Goal: Task Accomplishment & Management: Check status

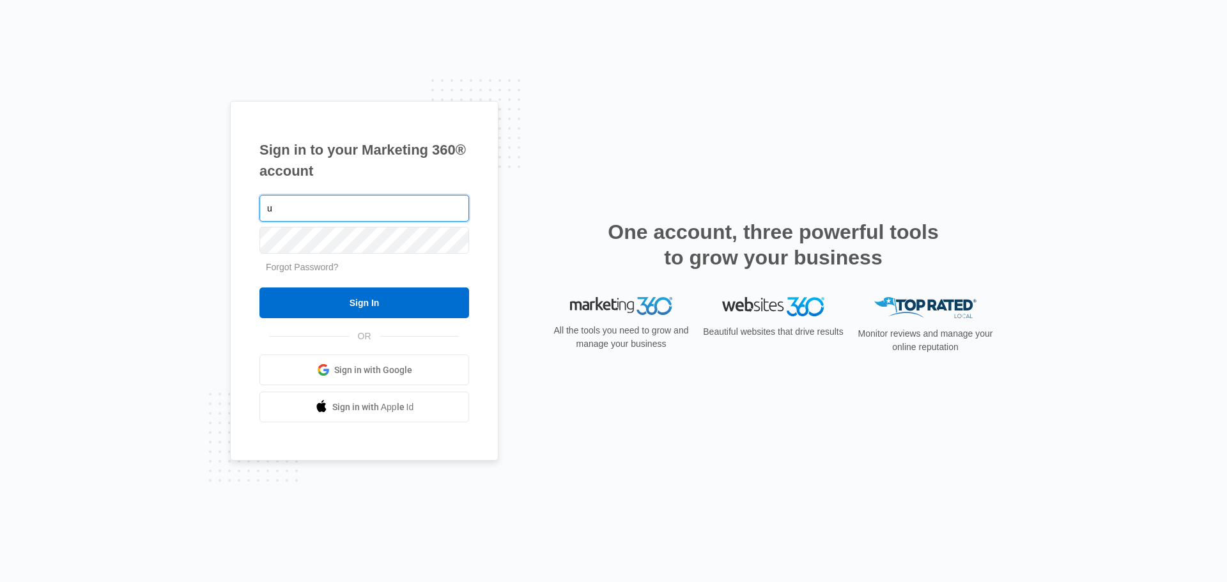
type input "ultimateexpressogden@gmail.com"
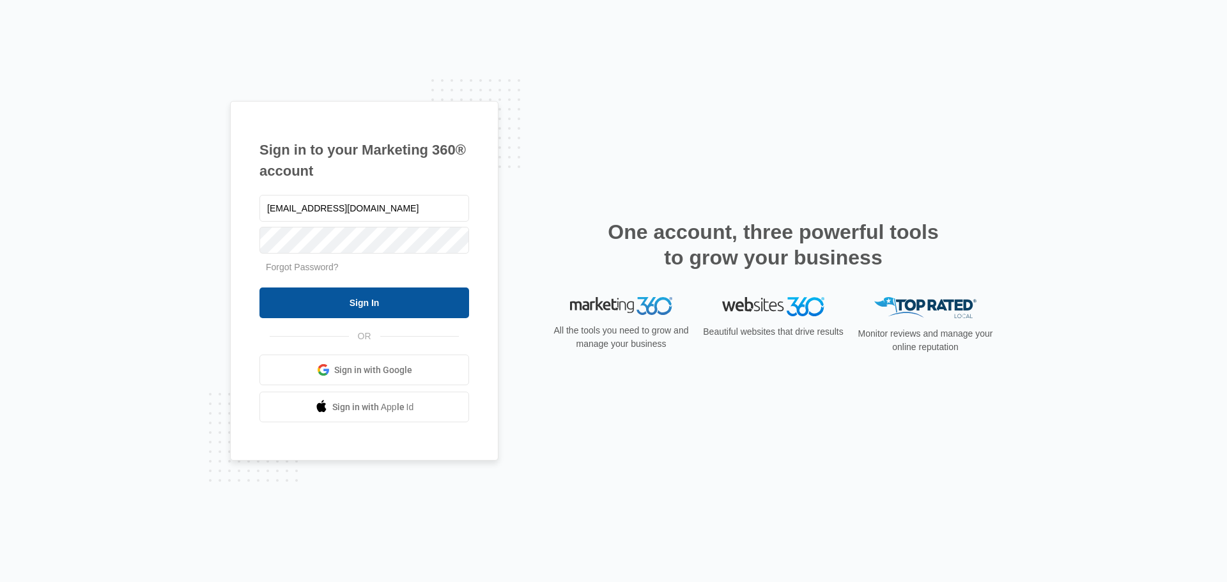
click at [329, 304] on input "Sign In" at bounding box center [364, 303] width 210 height 31
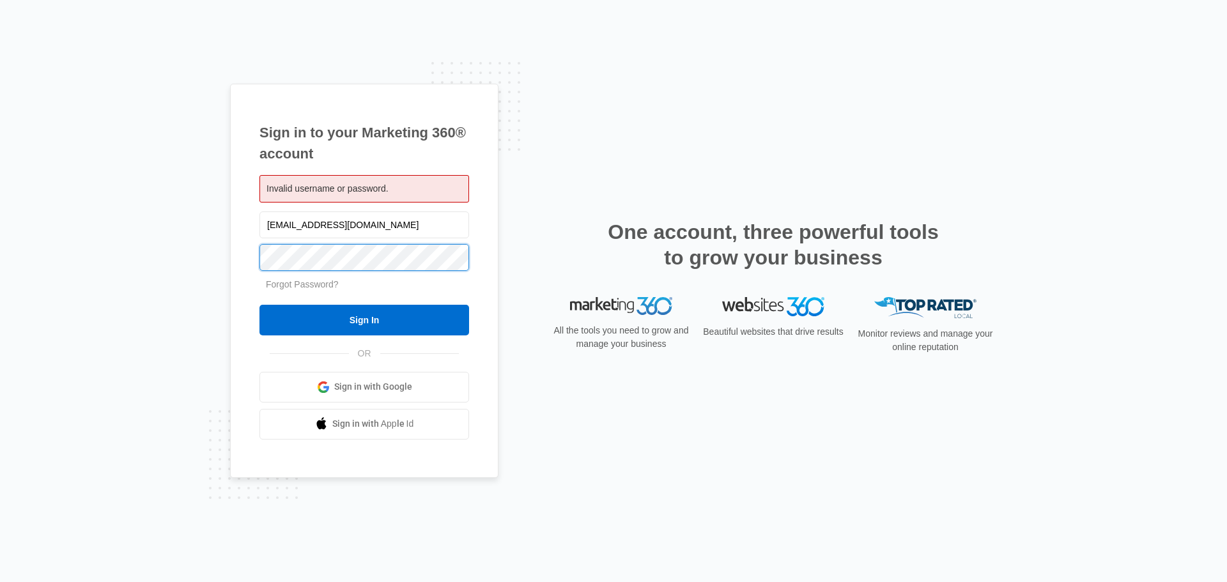
click at [259, 305] on input "Sign In" at bounding box center [364, 320] width 210 height 31
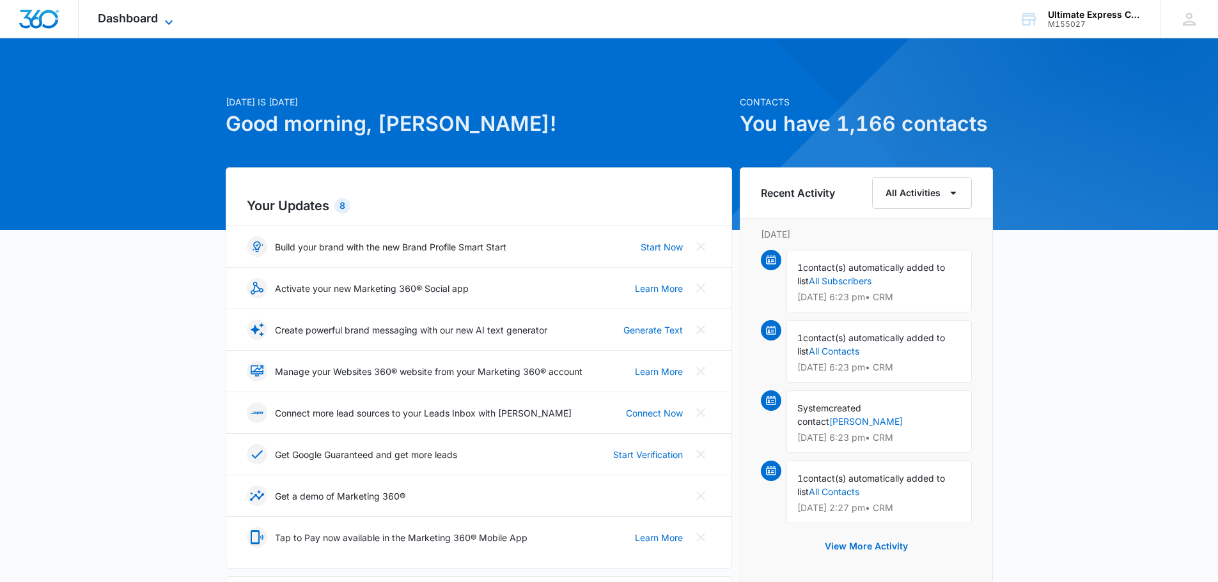
click at [125, 22] on span "Dashboard" at bounding box center [128, 18] width 60 height 13
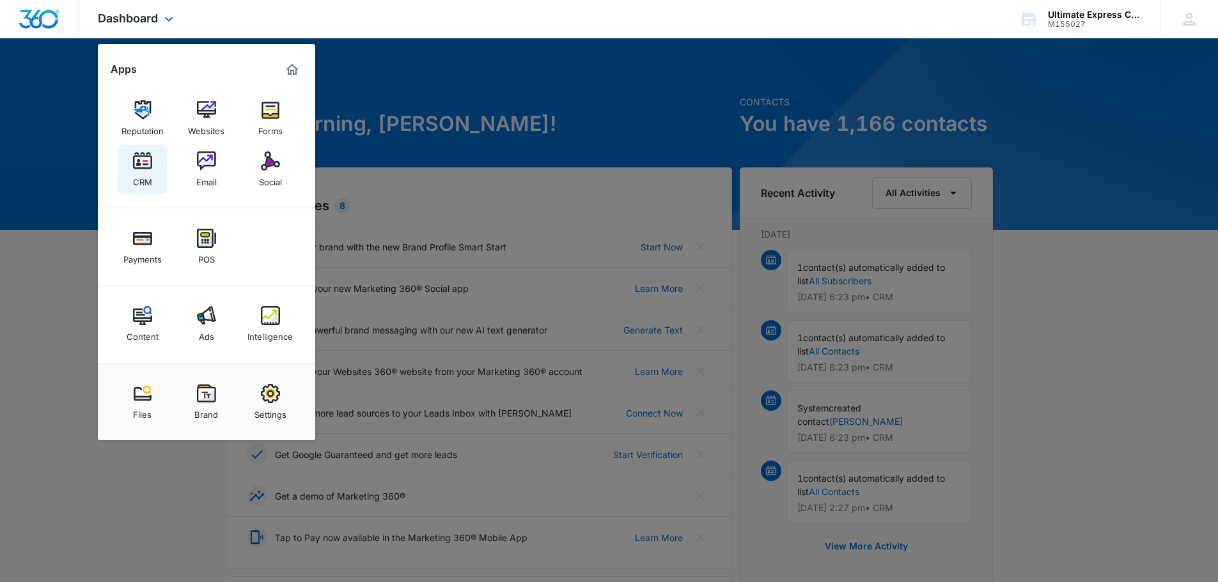
click at [150, 160] on img at bounding box center [142, 160] width 19 height 19
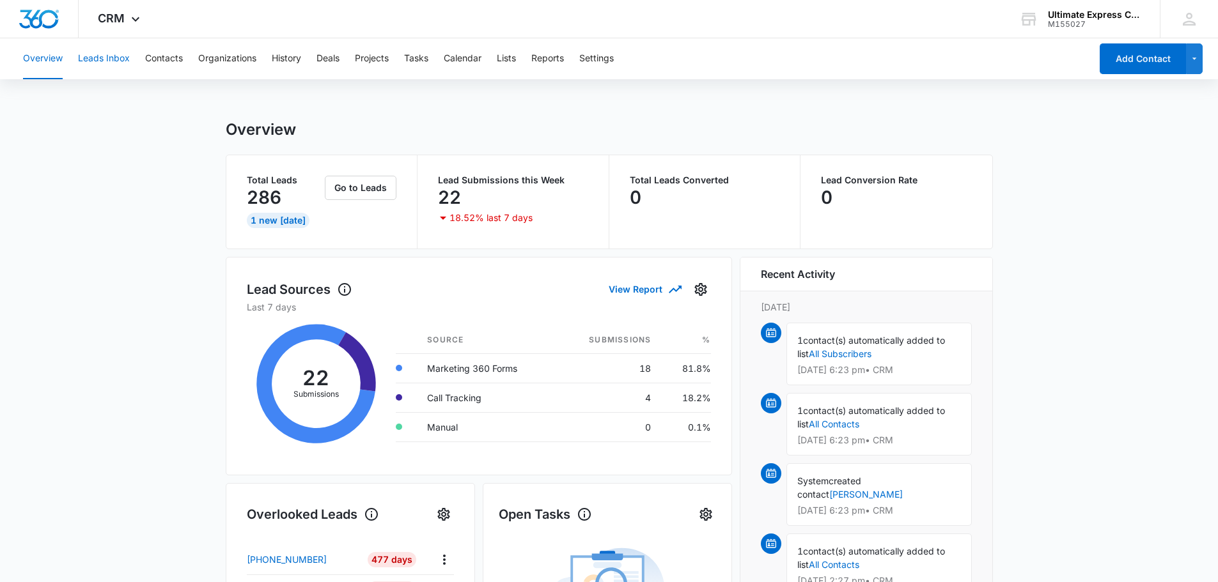
click at [114, 56] on button "Leads Inbox" at bounding box center [104, 58] width 52 height 41
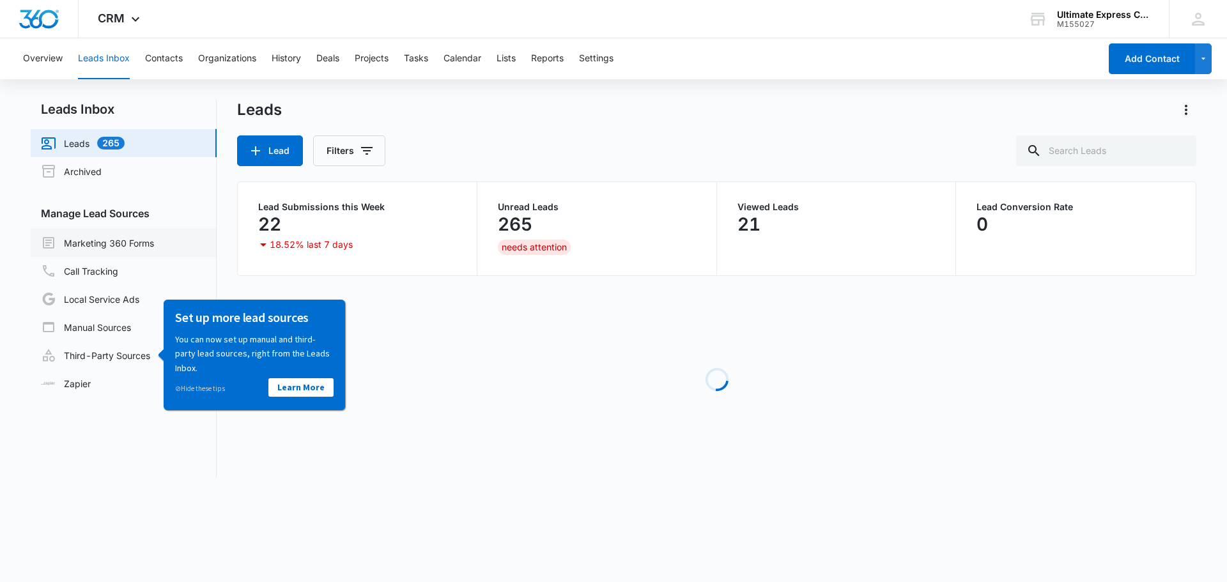
click at [124, 245] on link "Marketing 360 Forms" at bounding box center [97, 242] width 113 height 15
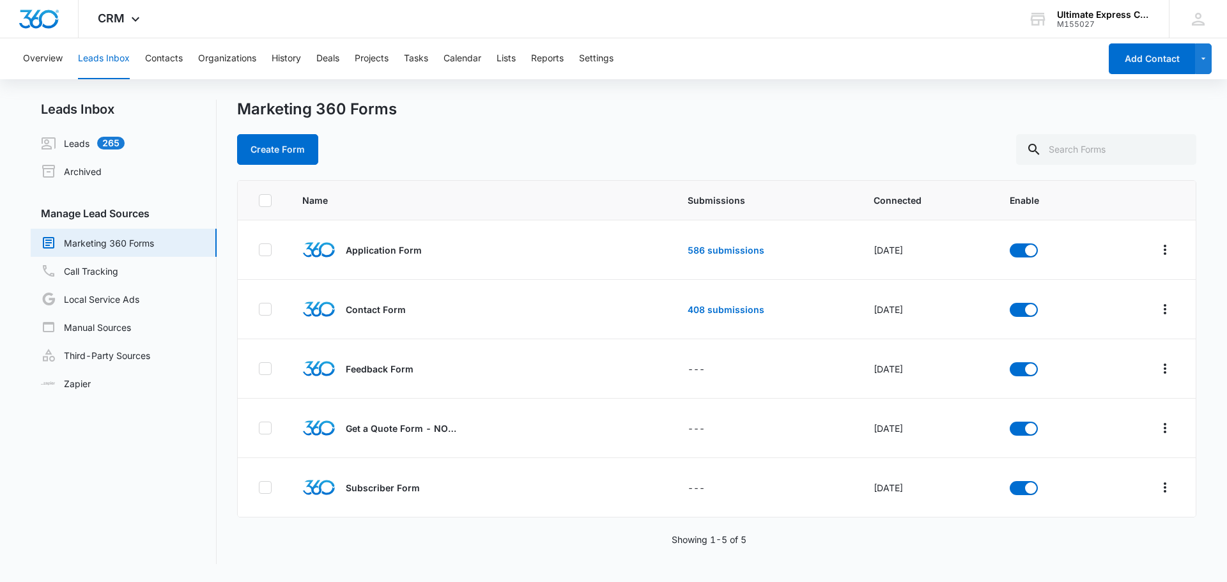
click at [109, 445] on nav "Leads Inbox Leads 265 Archived Manage Lead Sources Marketing 360 Forms Call Tra…" at bounding box center [124, 332] width 186 height 465
click at [877, 111] on div "Marketing 360 Forms" at bounding box center [716, 109] width 959 height 19
click at [718, 247] on link "586 submissions" at bounding box center [726, 250] width 77 height 11
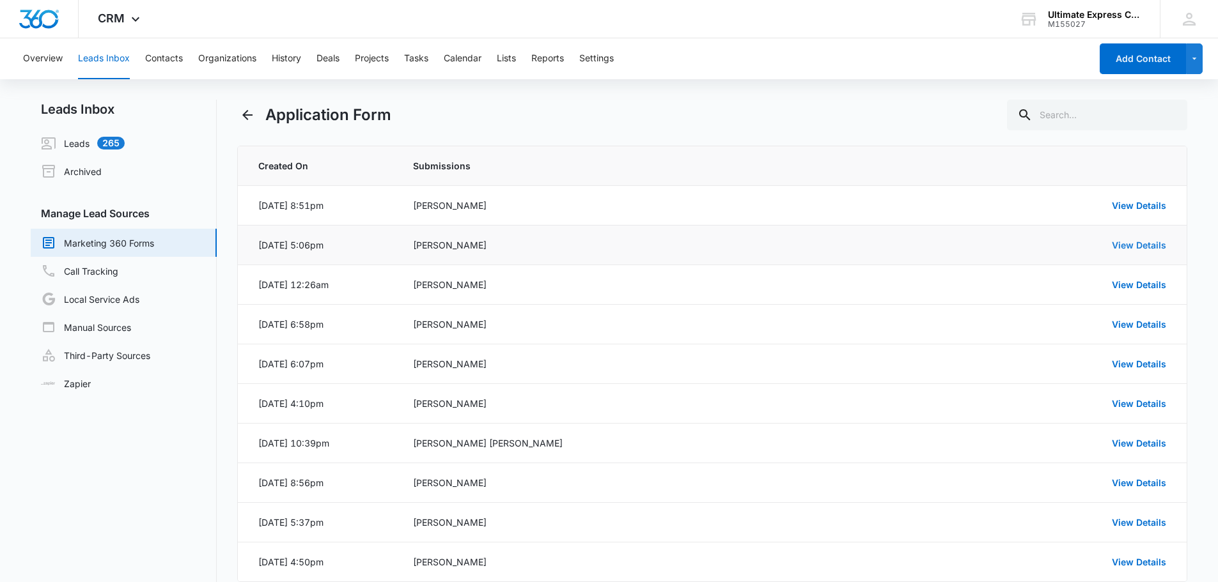
click at [1163, 242] on link "View Details" at bounding box center [1138, 245] width 54 height 11
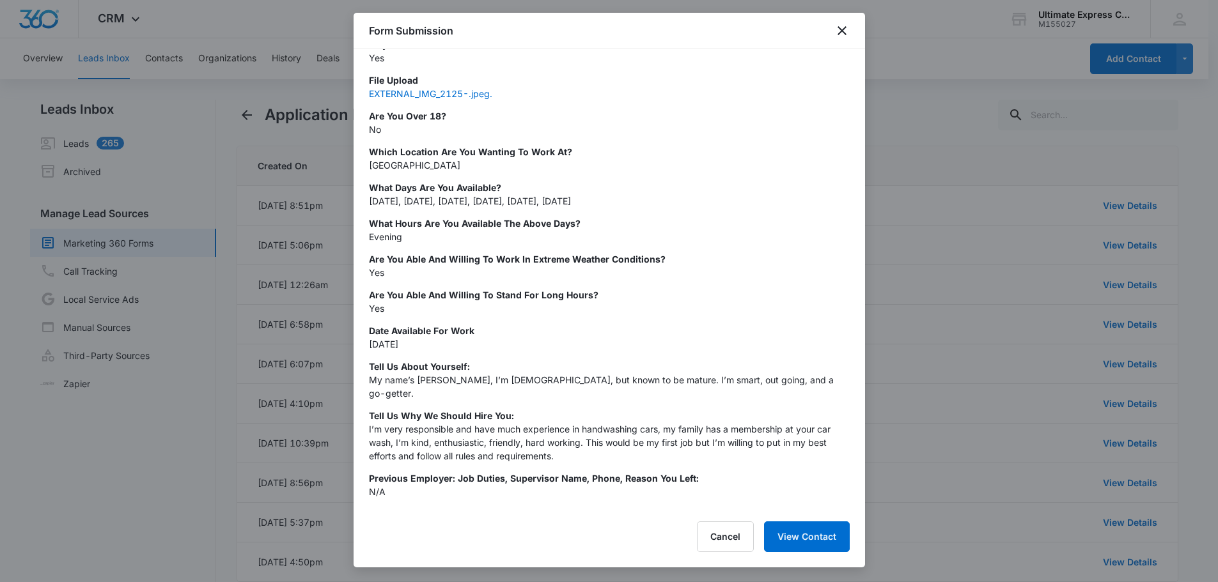
scroll to position [256, 0]
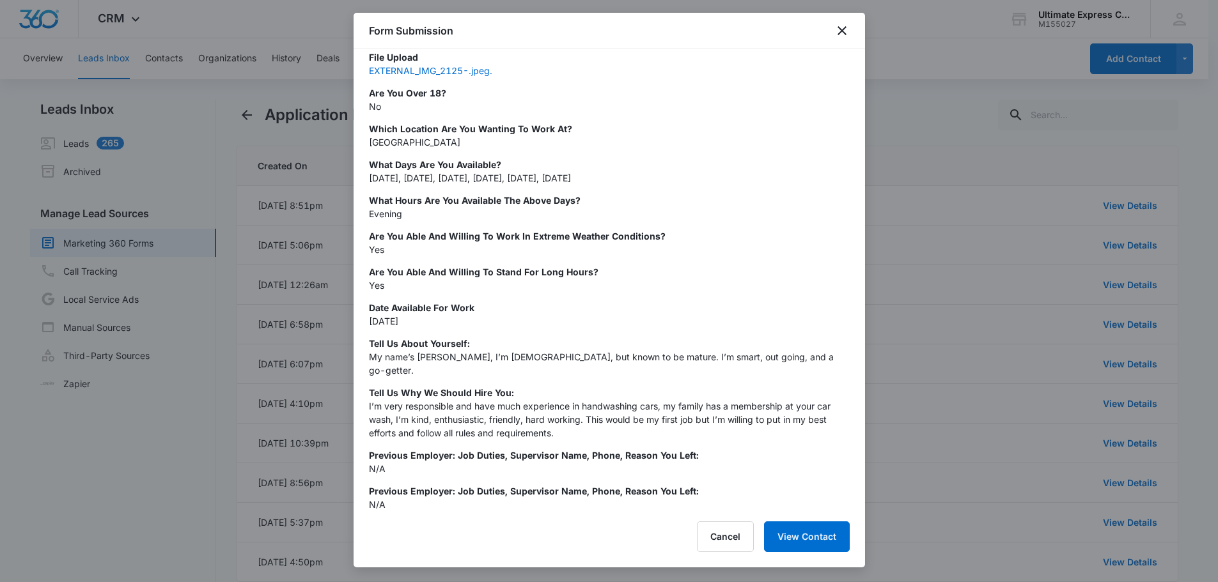
click at [1080, 269] on div at bounding box center [609, 291] width 1218 height 582
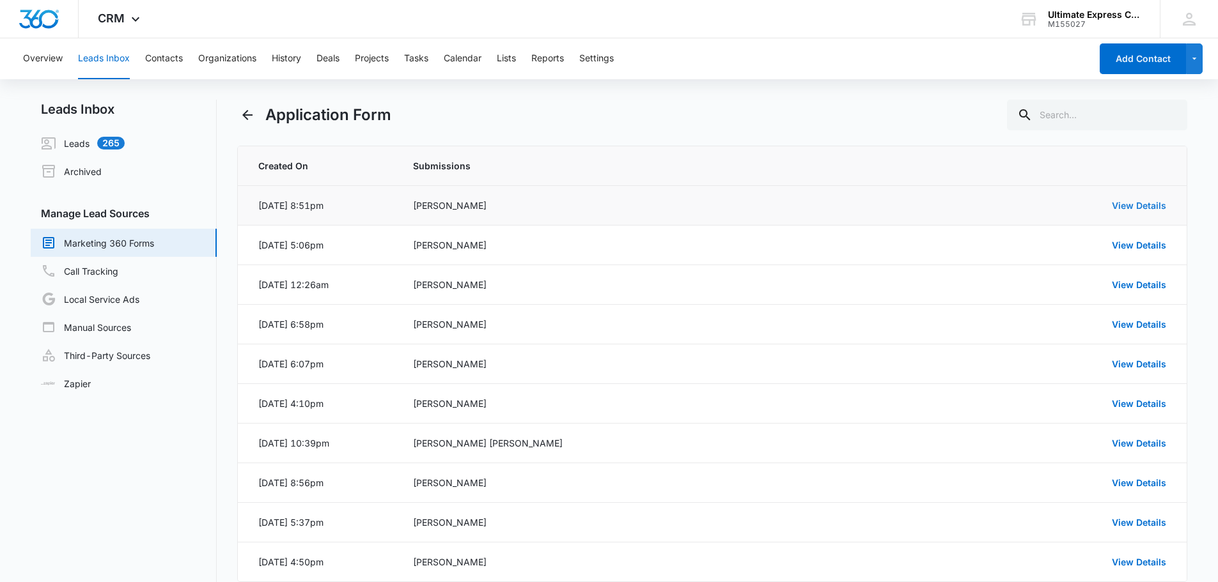
click at [1119, 201] on link "View Details" at bounding box center [1138, 205] width 54 height 11
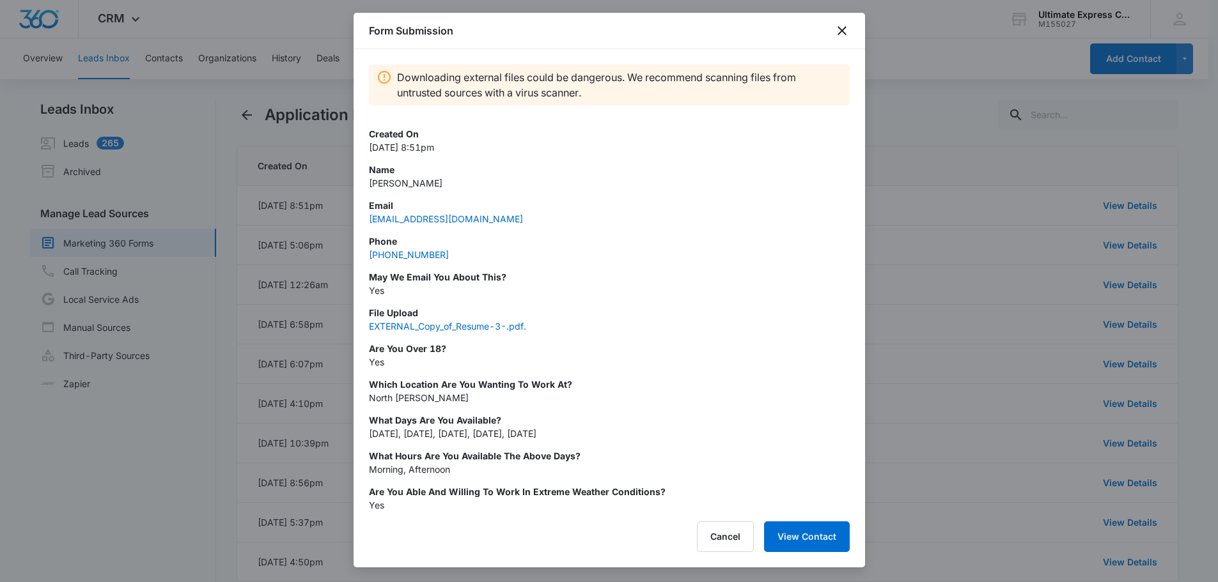
click at [1056, 302] on div at bounding box center [609, 291] width 1218 height 582
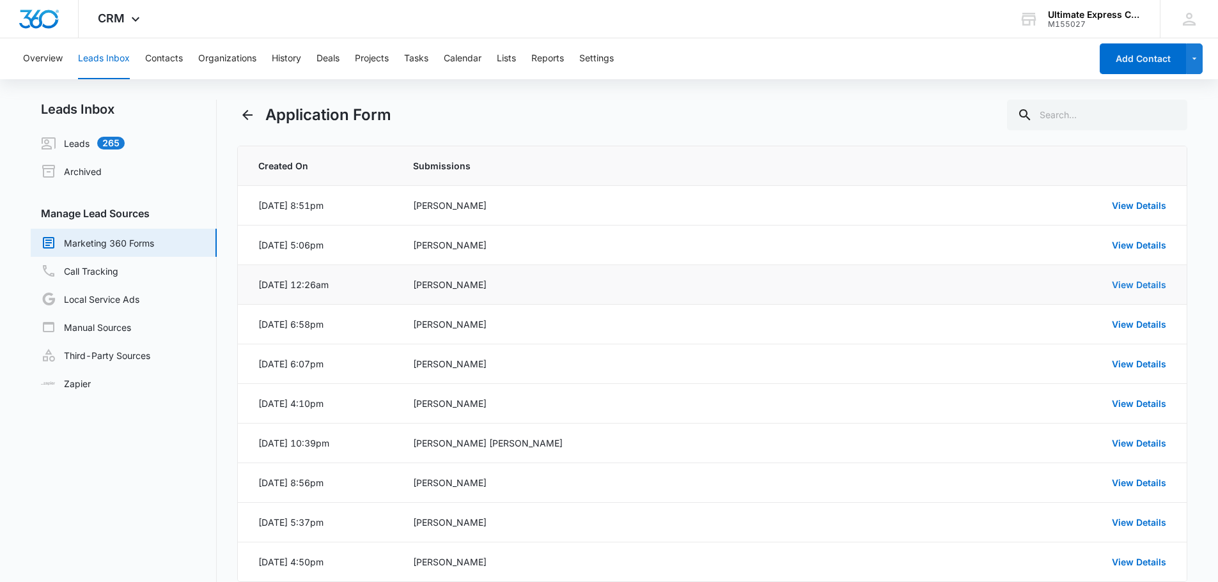
click at [1122, 288] on link "View Details" at bounding box center [1138, 284] width 54 height 11
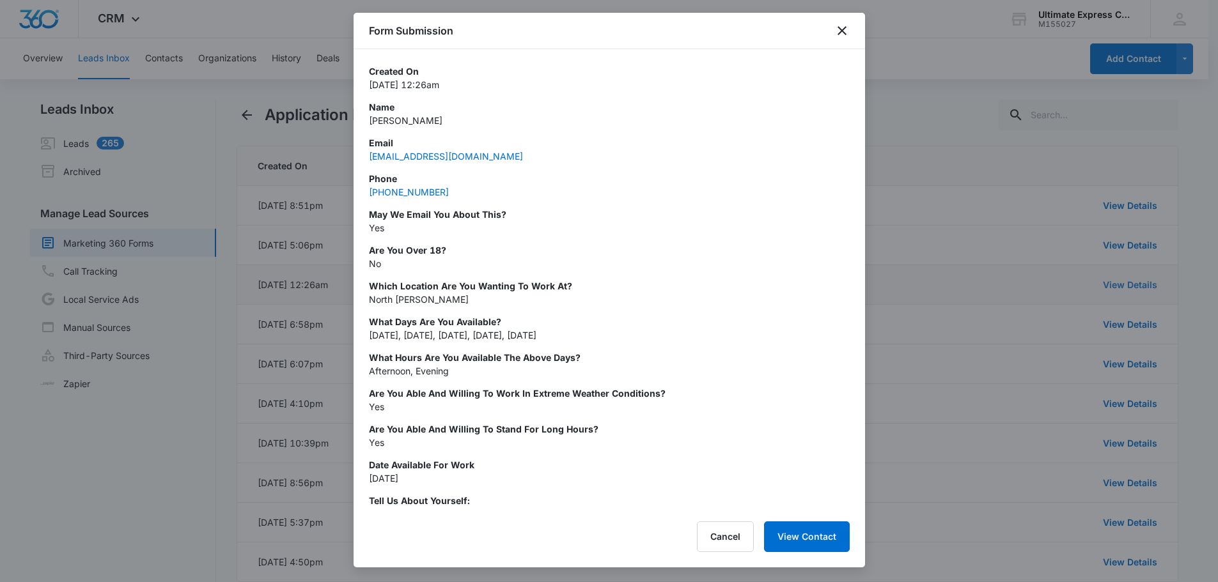
click at [1122, 288] on div at bounding box center [609, 291] width 1218 height 582
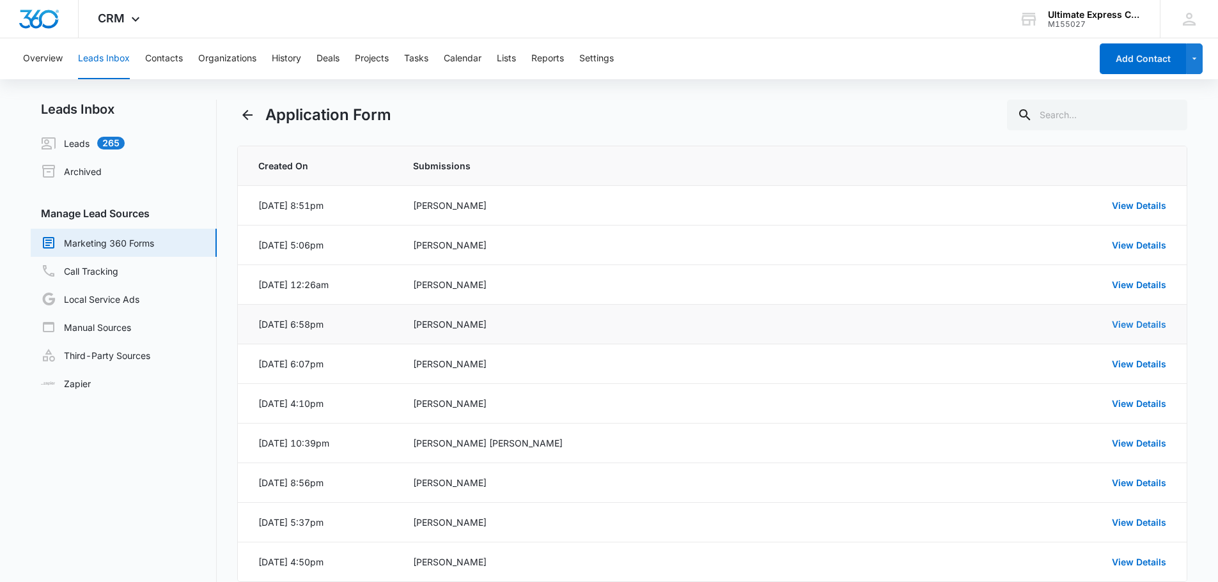
click at [1130, 326] on link "View Details" at bounding box center [1138, 324] width 54 height 11
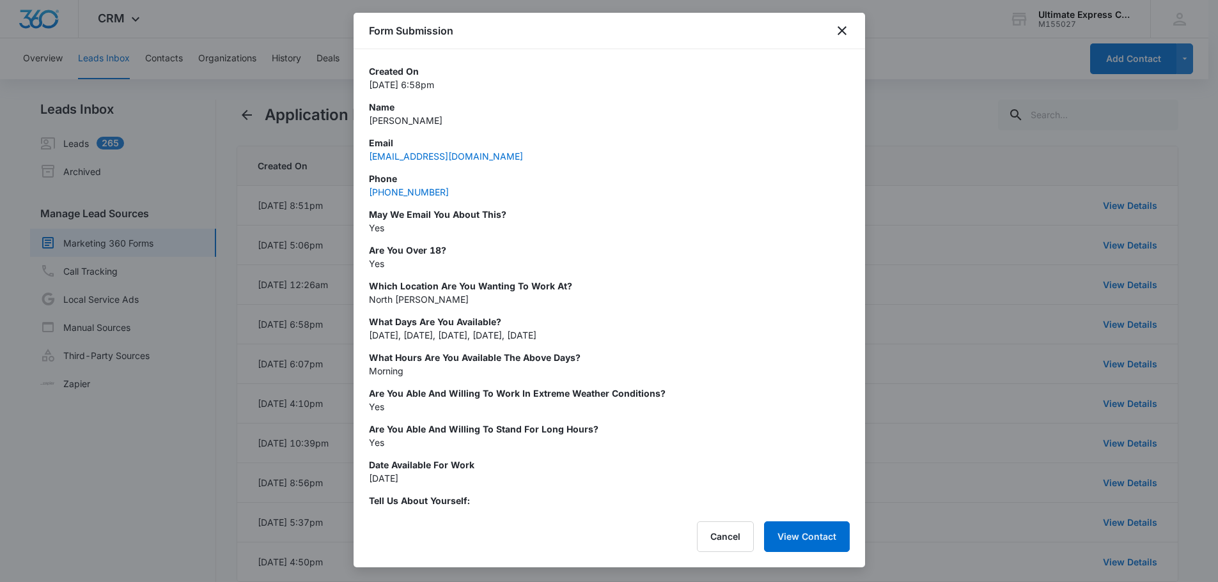
click at [1122, 336] on div at bounding box center [609, 291] width 1218 height 582
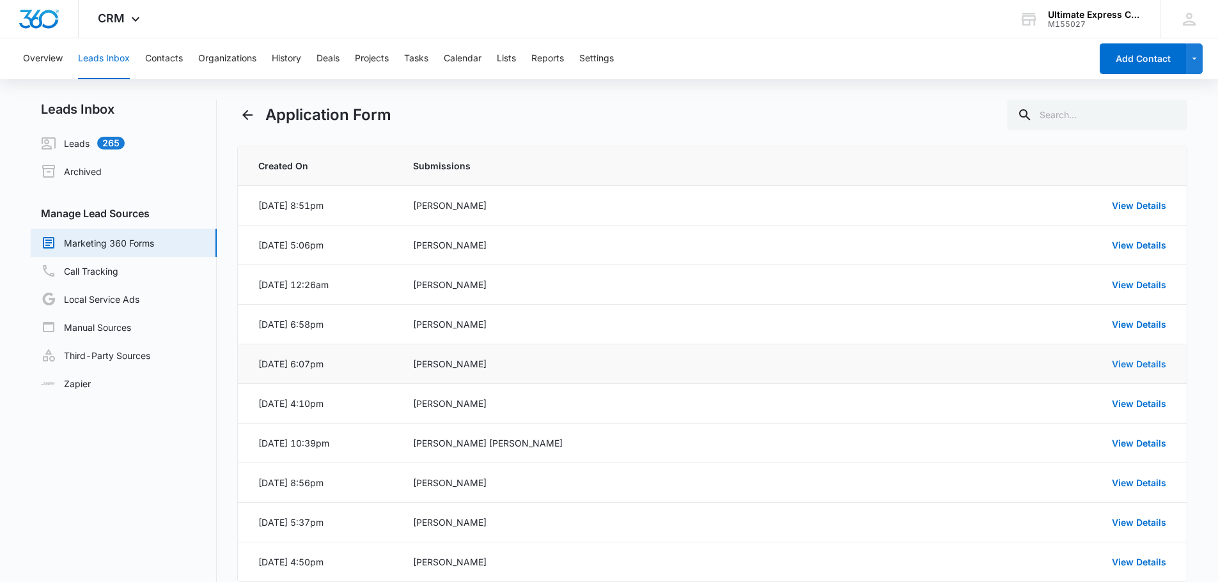
click at [1138, 361] on link "View Details" at bounding box center [1138, 364] width 54 height 11
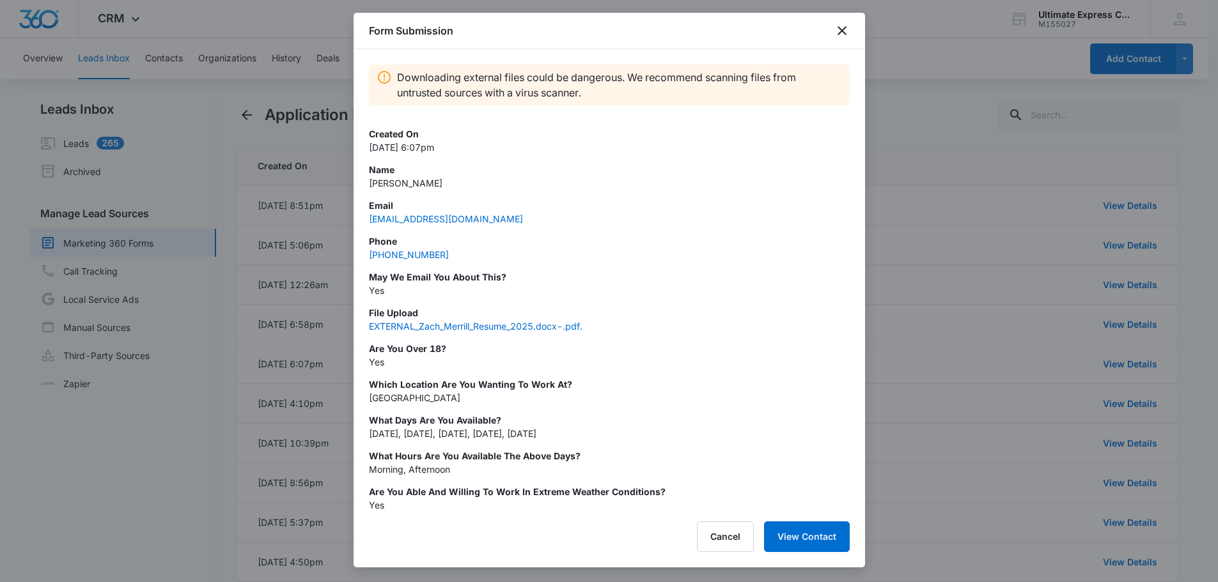
click at [1120, 375] on div at bounding box center [609, 291] width 1218 height 582
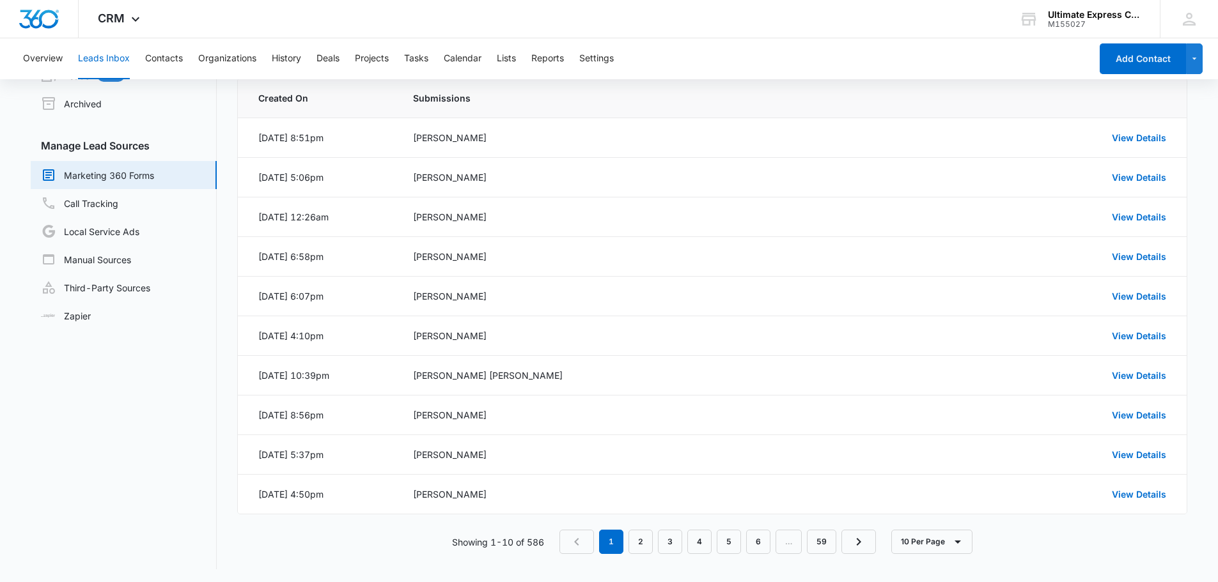
scroll to position [70, 0]
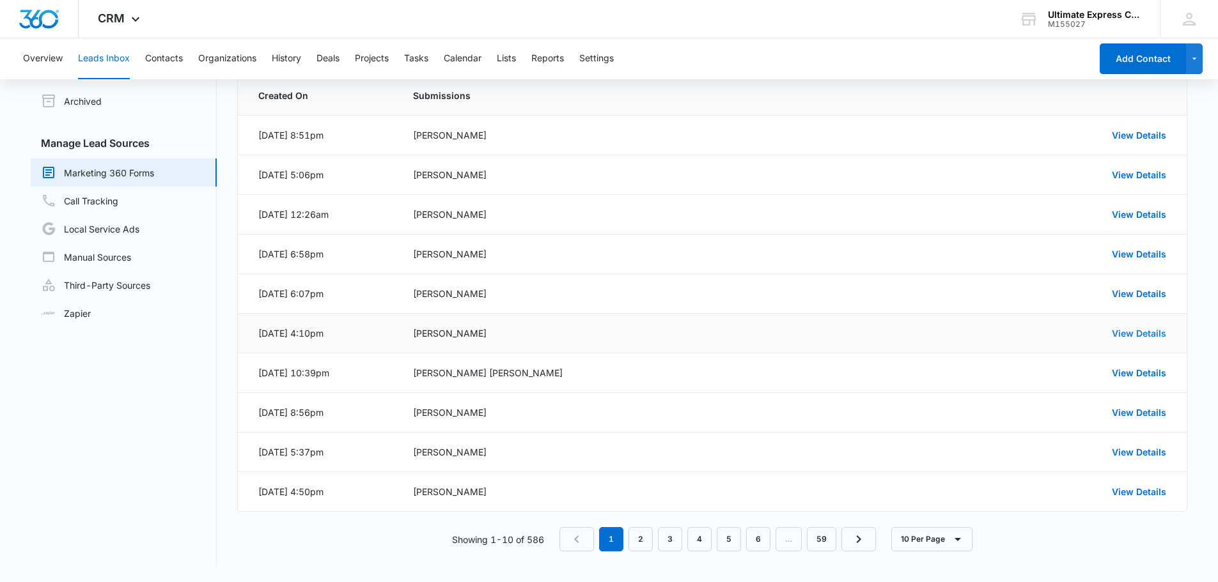
click at [1140, 332] on link "View Details" at bounding box center [1138, 333] width 54 height 11
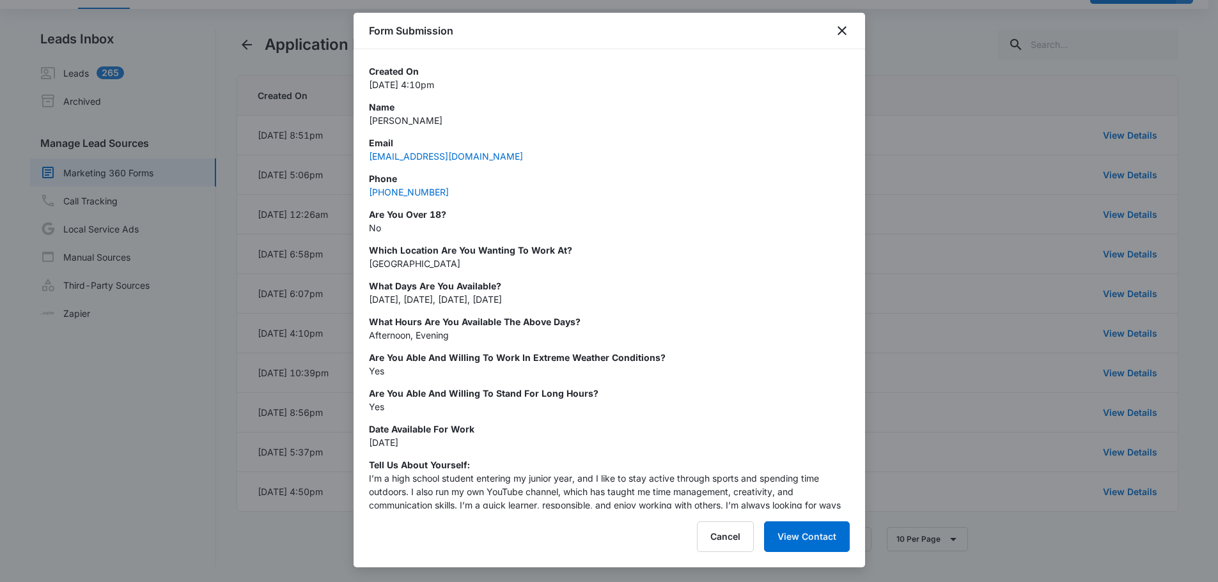
click at [1058, 361] on div at bounding box center [609, 291] width 1218 height 582
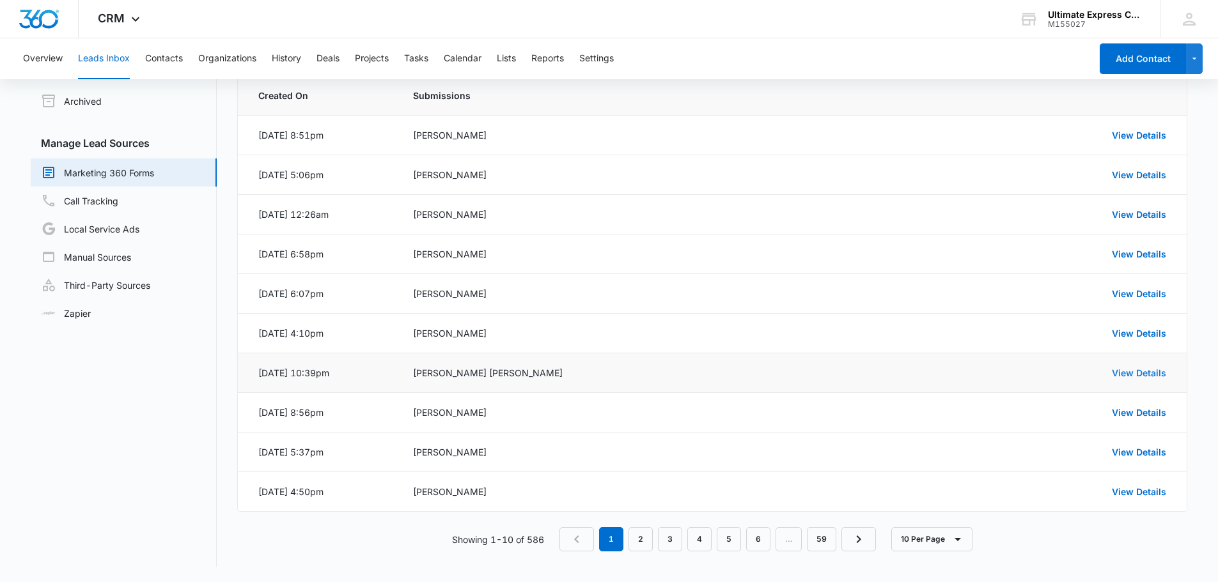
click at [1133, 369] on link "View Details" at bounding box center [1138, 373] width 54 height 11
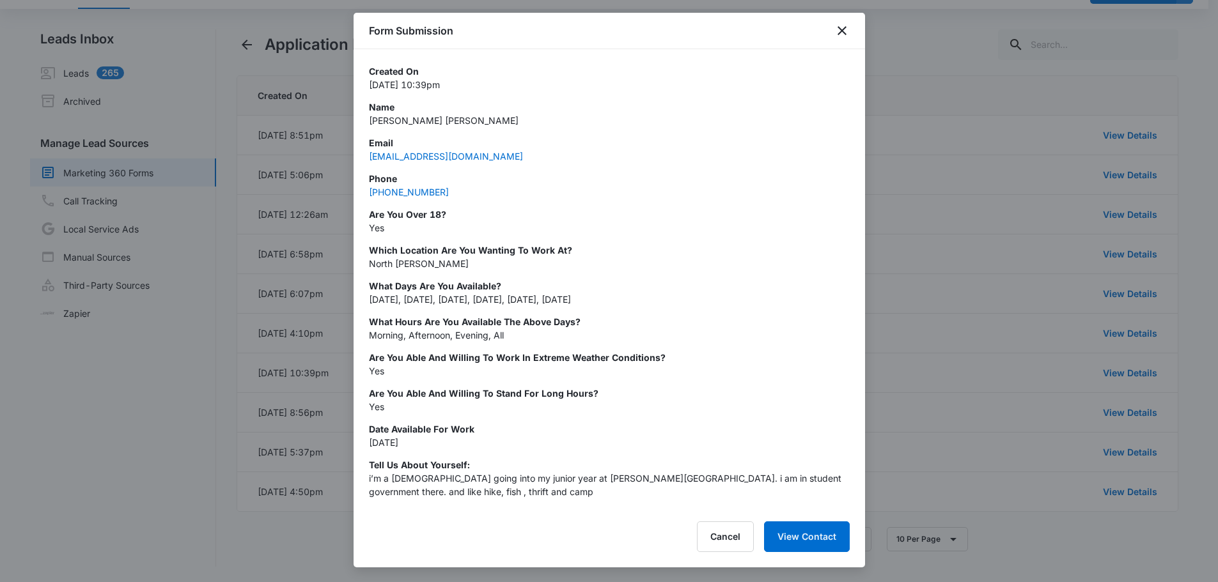
click at [1094, 382] on div at bounding box center [609, 291] width 1218 height 582
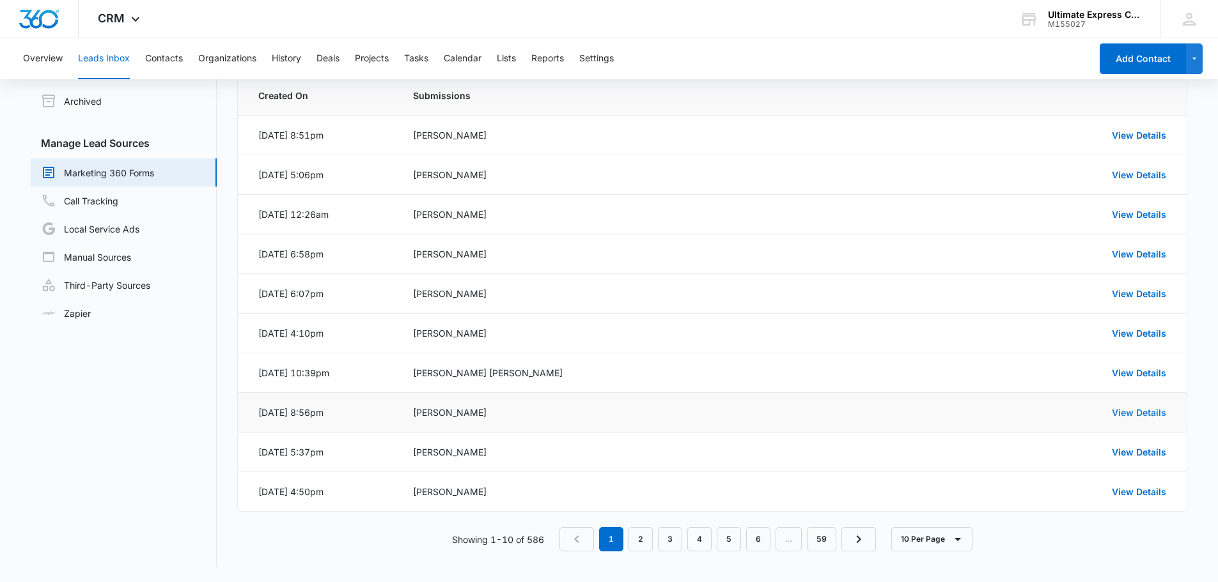
click at [1144, 408] on link "View Details" at bounding box center [1138, 412] width 54 height 11
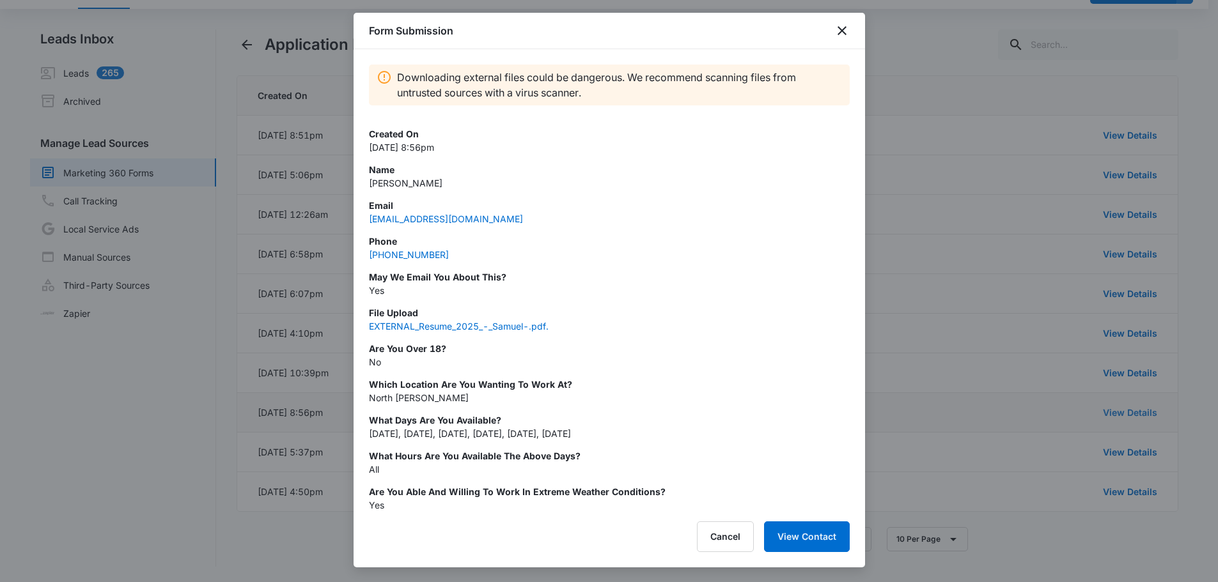
click at [1144, 408] on div at bounding box center [609, 291] width 1218 height 582
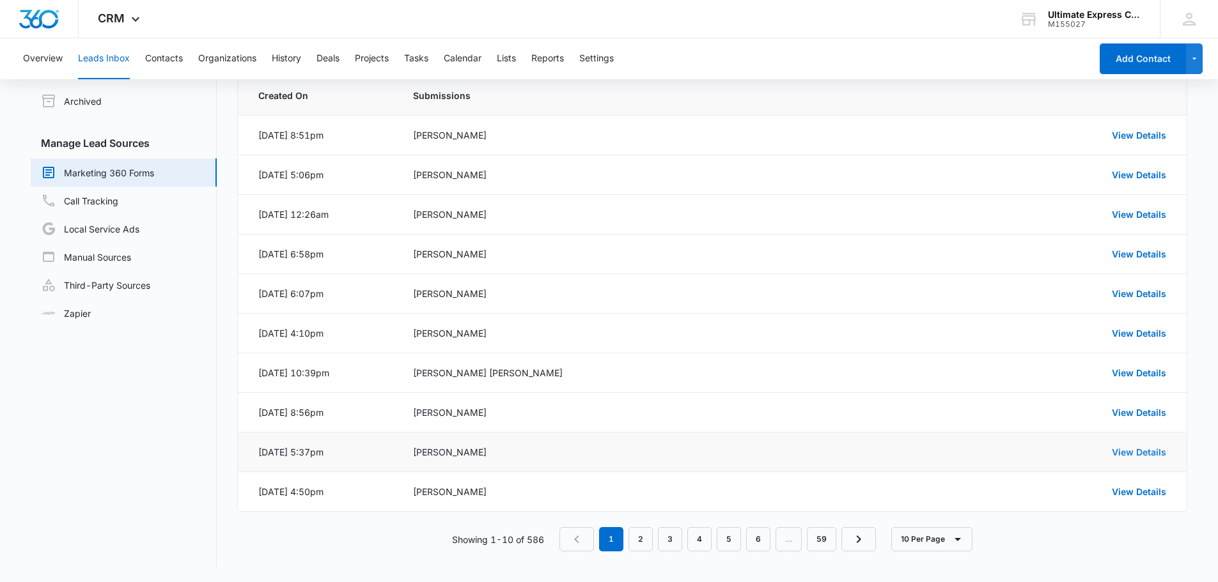
click at [1145, 449] on link "View Details" at bounding box center [1138, 452] width 54 height 11
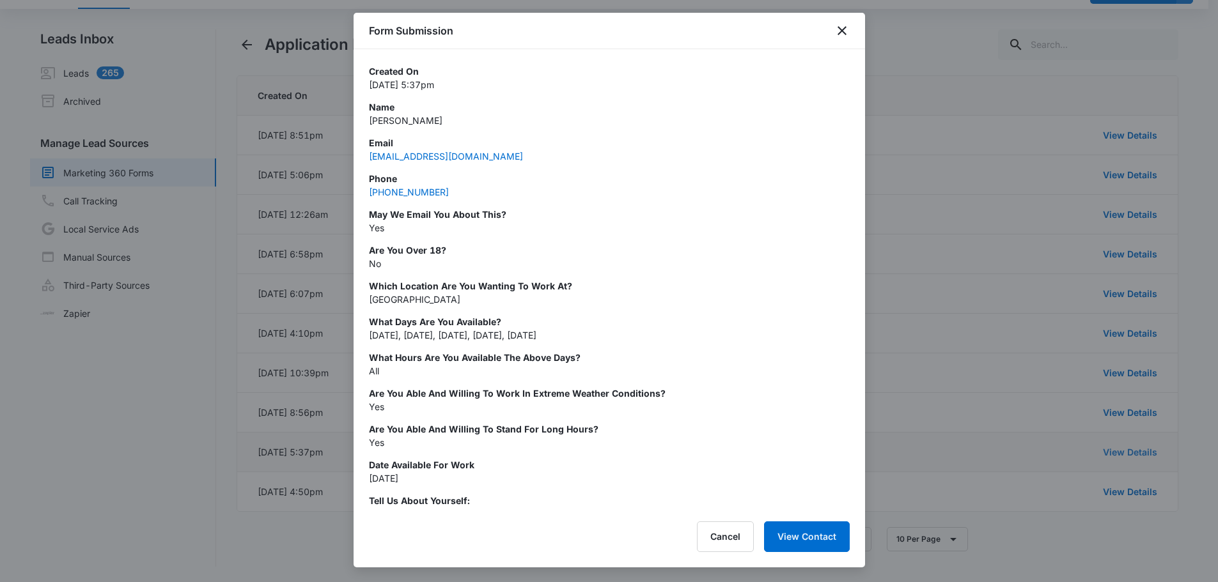
click at [1145, 449] on div at bounding box center [609, 291] width 1218 height 582
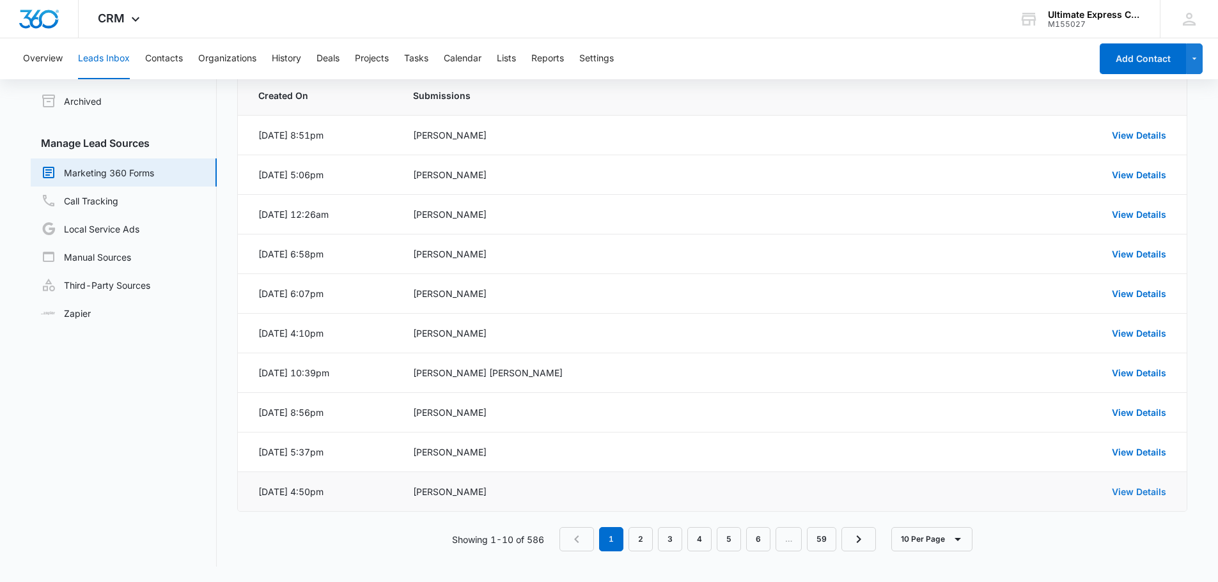
click at [1144, 490] on link "View Details" at bounding box center [1138, 491] width 54 height 11
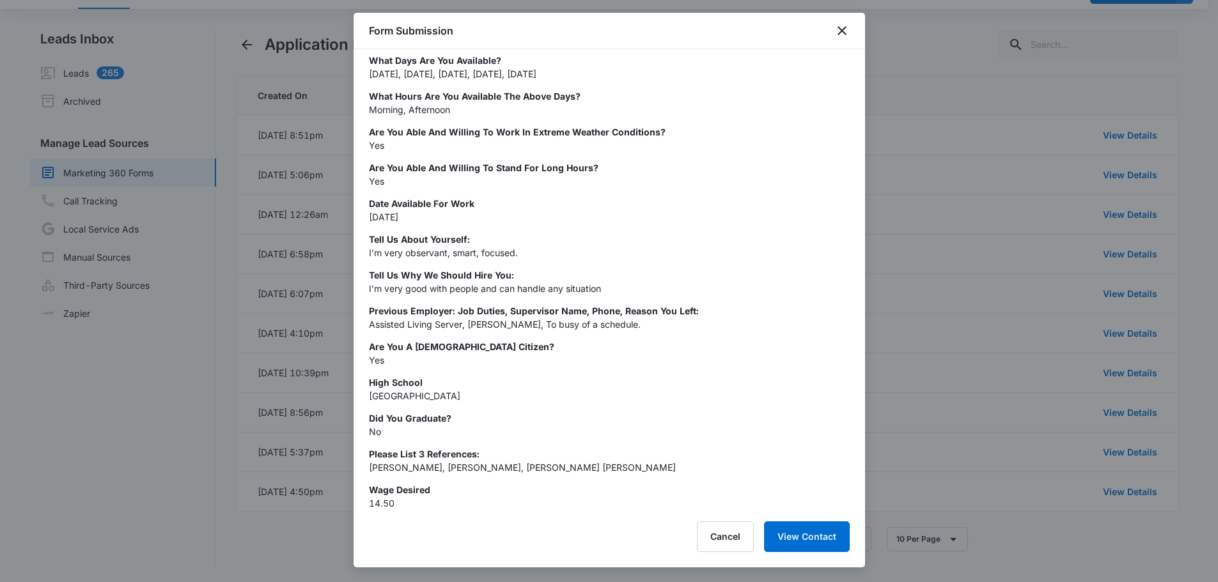
scroll to position [263, 0]
click at [957, 239] on div at bounding box center [609, 291] width 1218 height 582
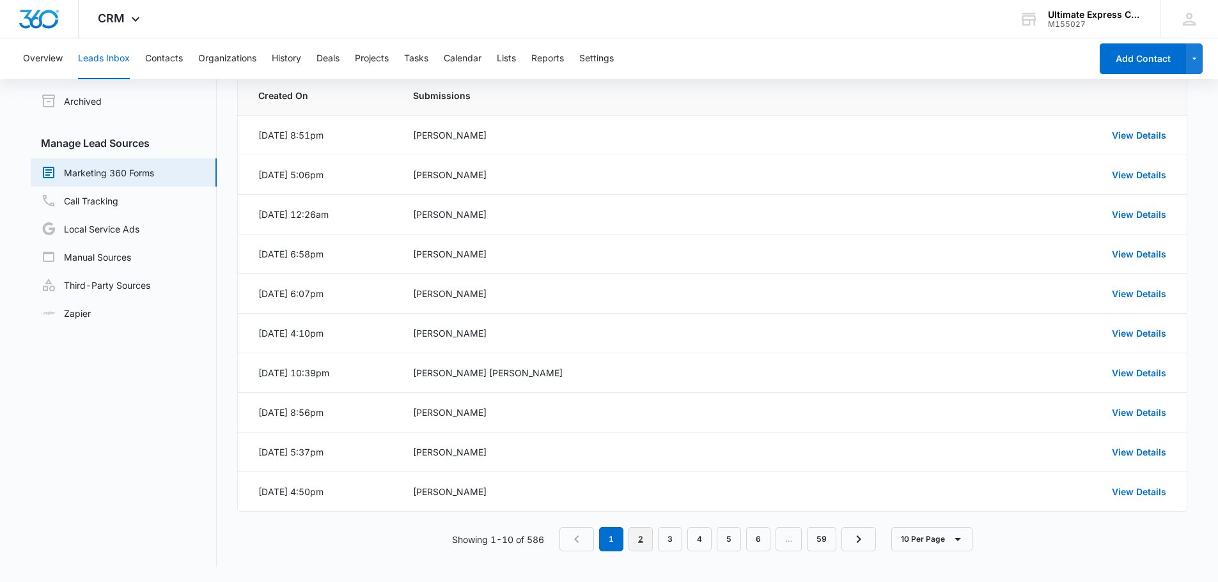
click at [633, 536] on link "2" at bounding box center [640, 539] width 24 height 24
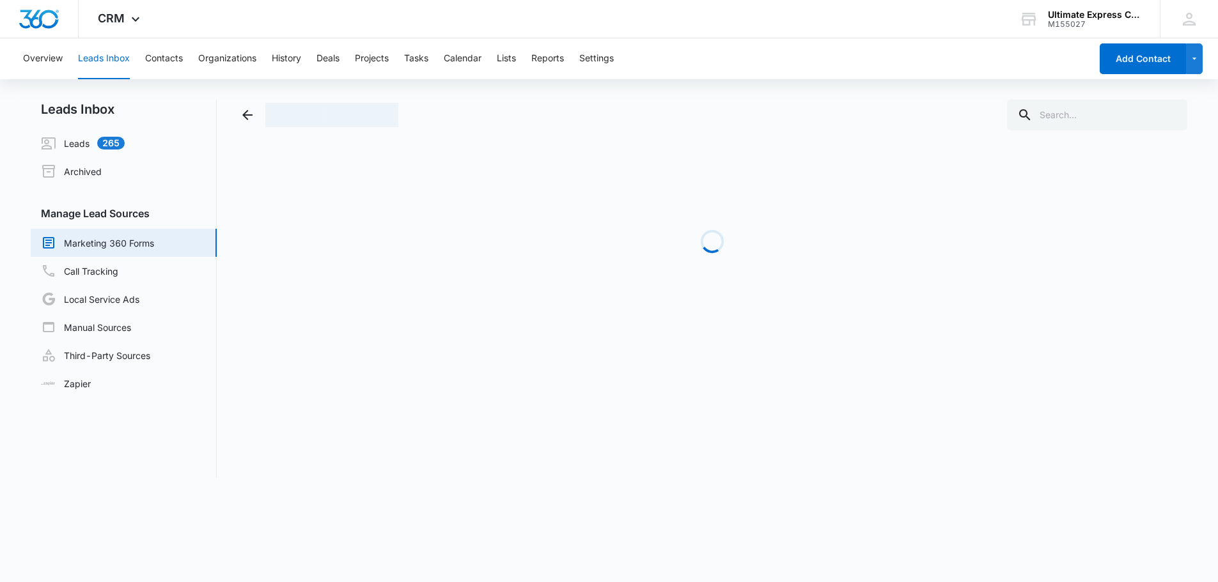
scroll to position [0, 0]
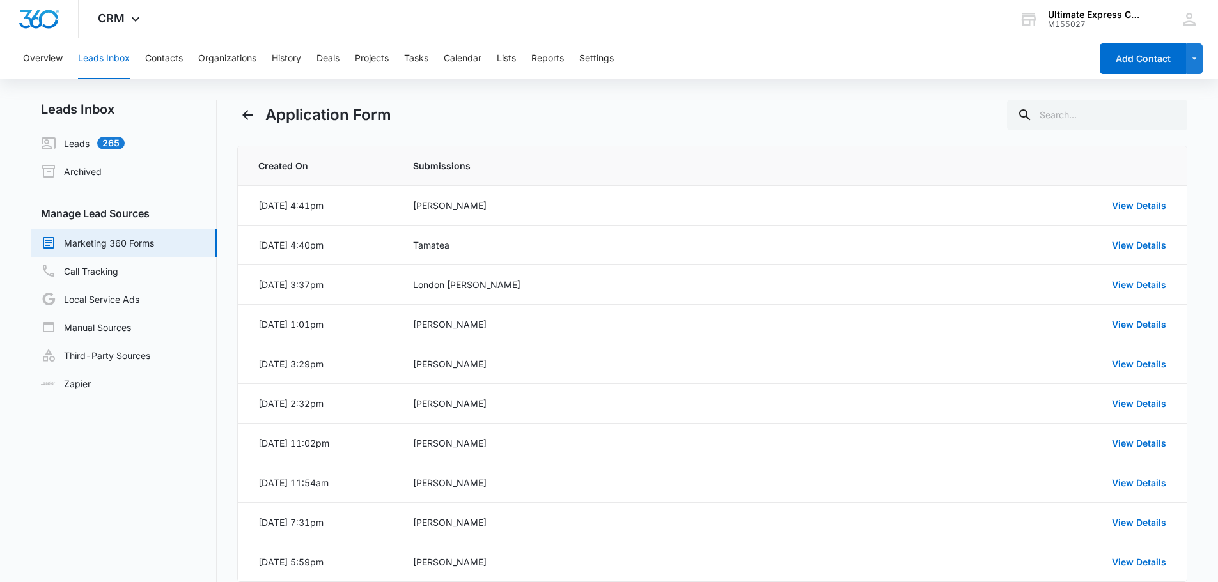
click at [658, 144] on div "Application Form Created On Submissions Jul 31, 2025 at 4:41pm Samuel Gertge Vi…" at bounding box center [712, 369] width 950 height 538
click at [1150, 207] on link "View Details" at bounding box center [1138, 205] width 54 height 11
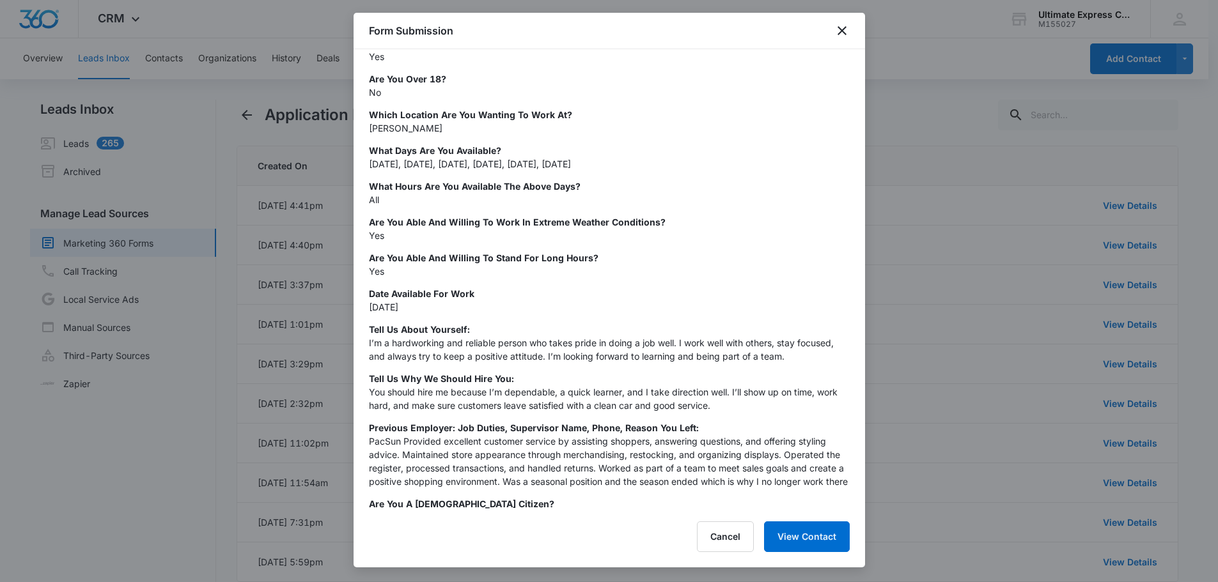
scroll to position [151, 0]
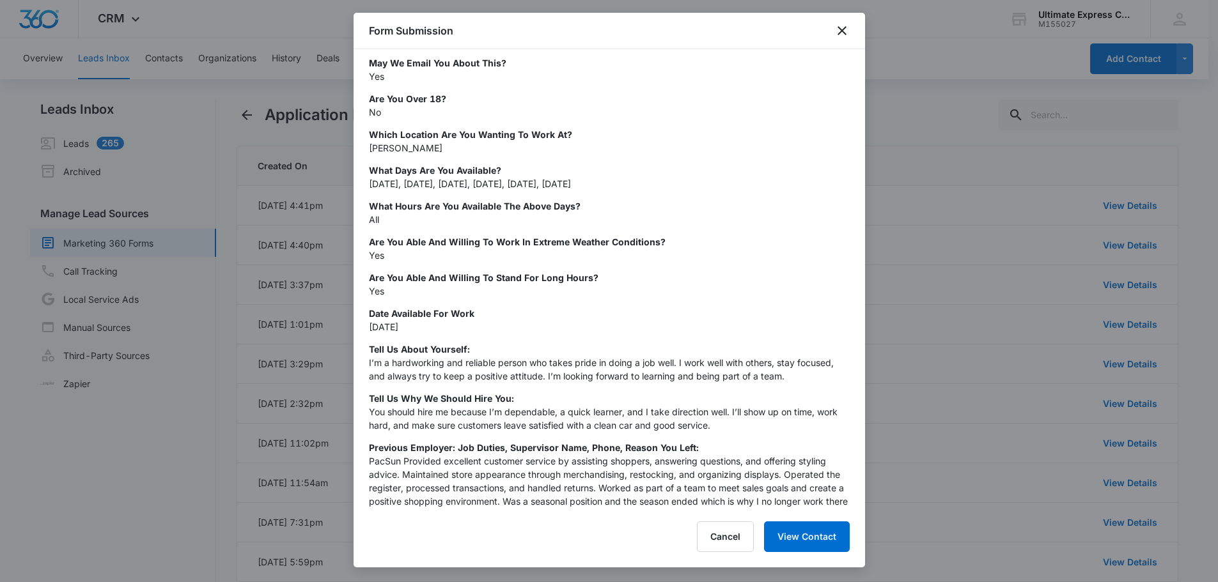
click at [1036, 172] on div at bounding box center [609, 291] width 1218 height 582
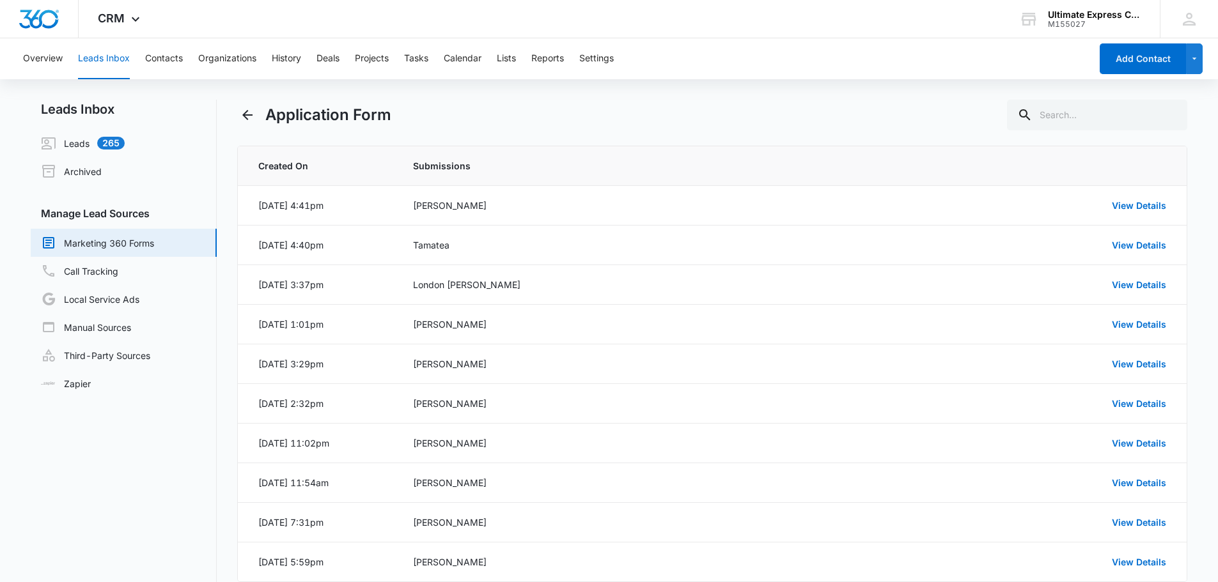
click at [727, 116] on div "Application Form" at bounding box center [712, 115] width 950 height 31
click at [671, 102] on div "Application Form" at bounding box center [712, 115] width 950 height 31
